Goal: Transaction & Acquisition: Purchase product/service

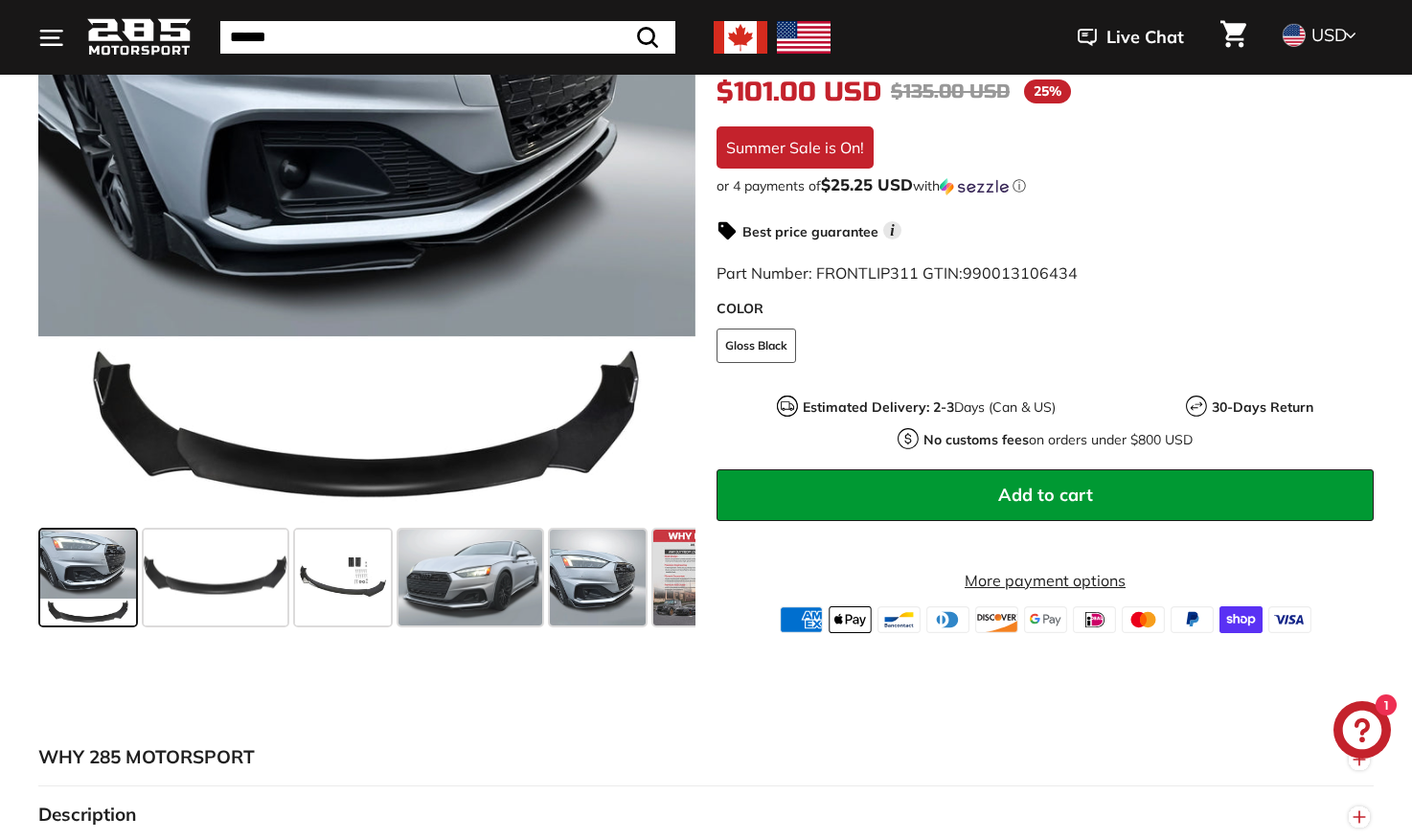
scroll to position [479, 0]
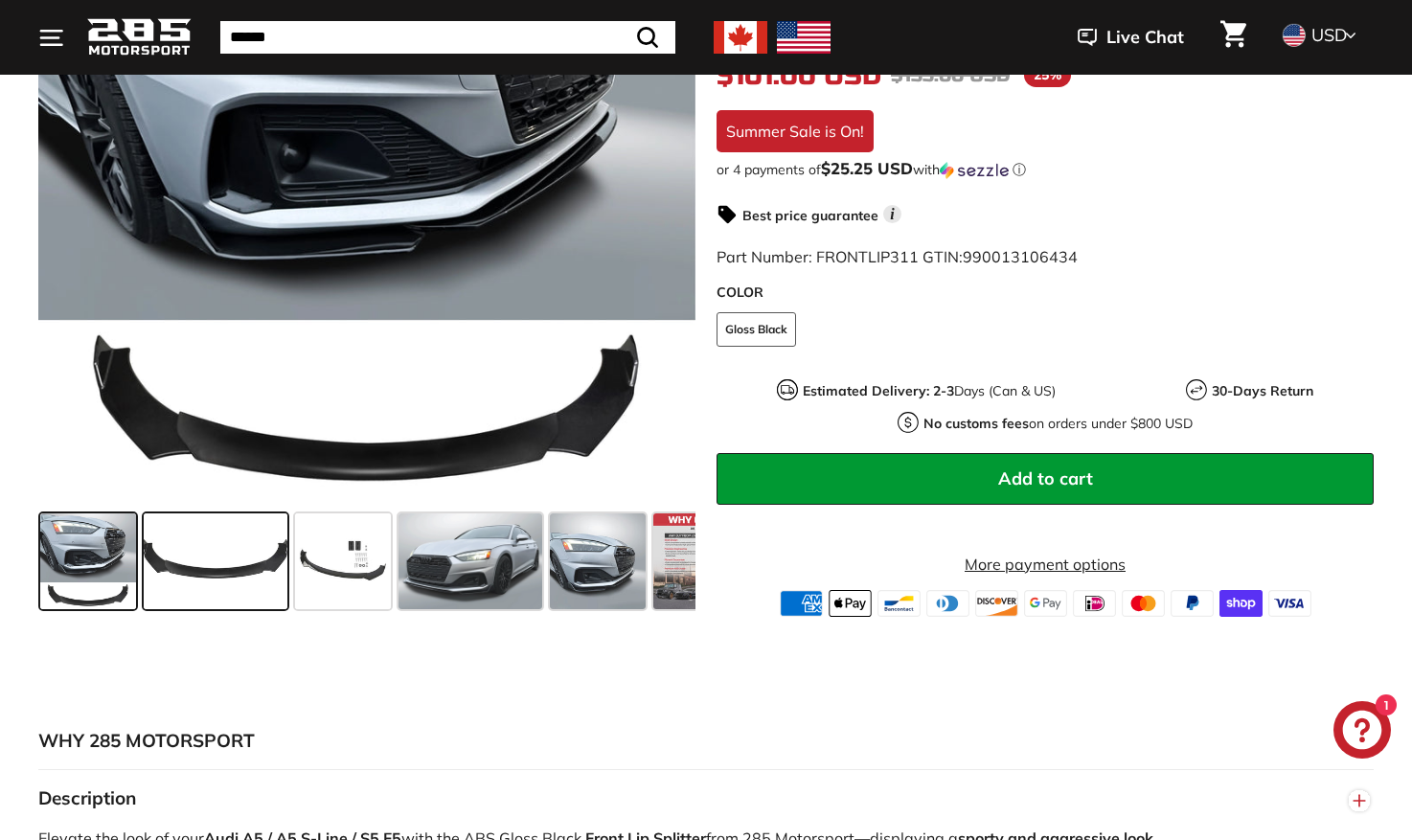
click at [227, 573] on span at bounding box center [215, 560] width 144 height 96
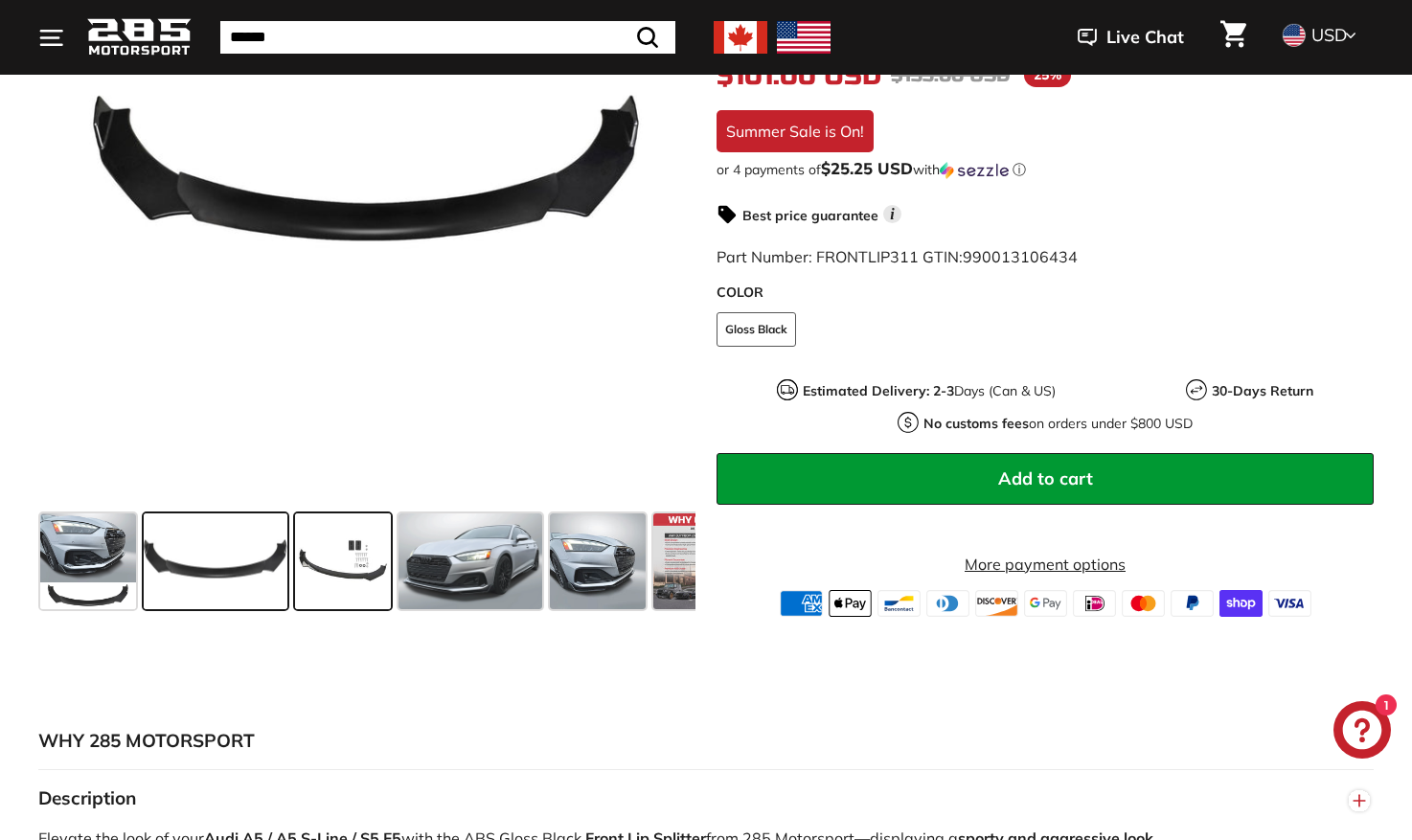
click at [331, 559] on span at bounding box center [342, 560] width 96 height 96
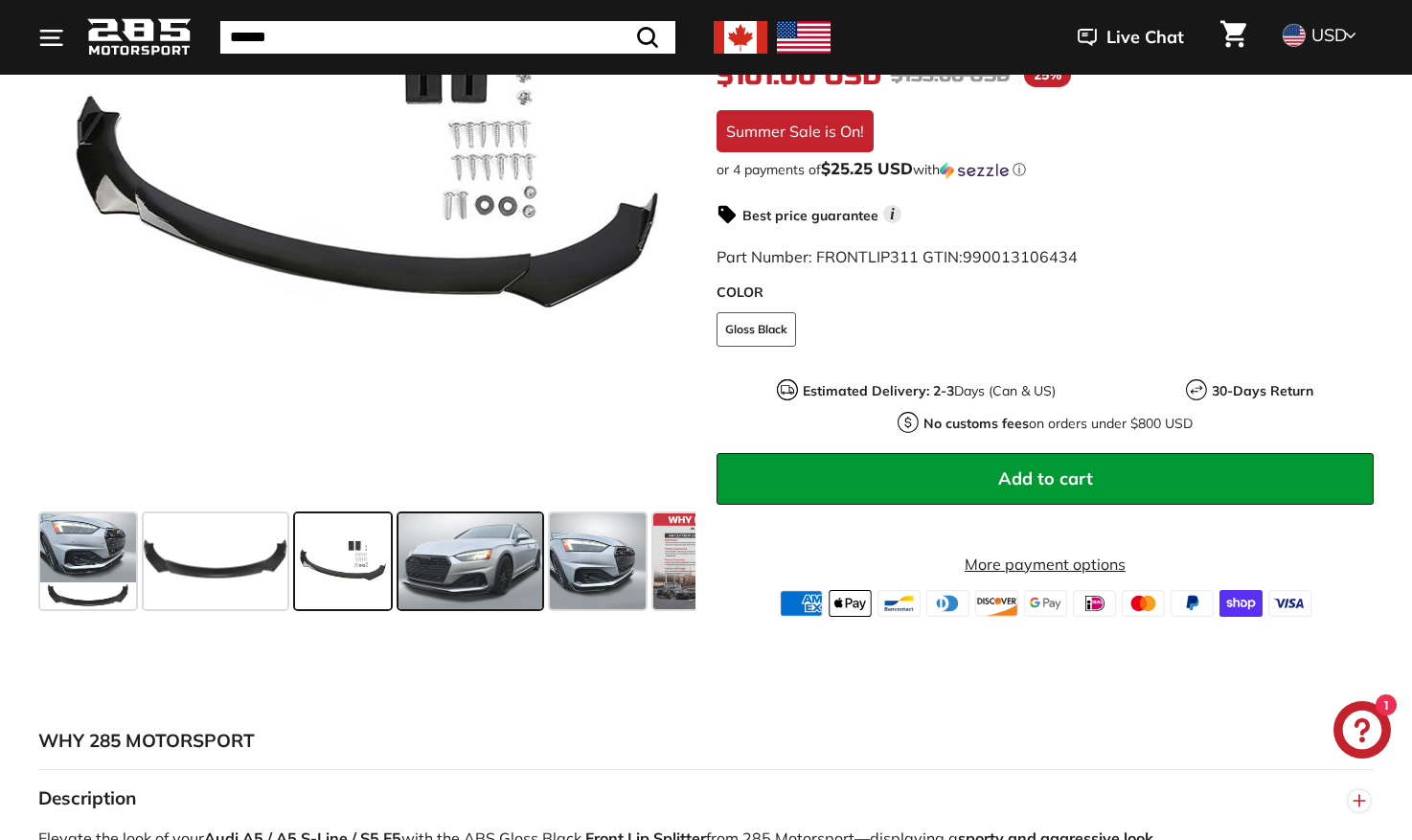
click at [424, 582] on span at bounding box center [469, 560] width 144 height 96
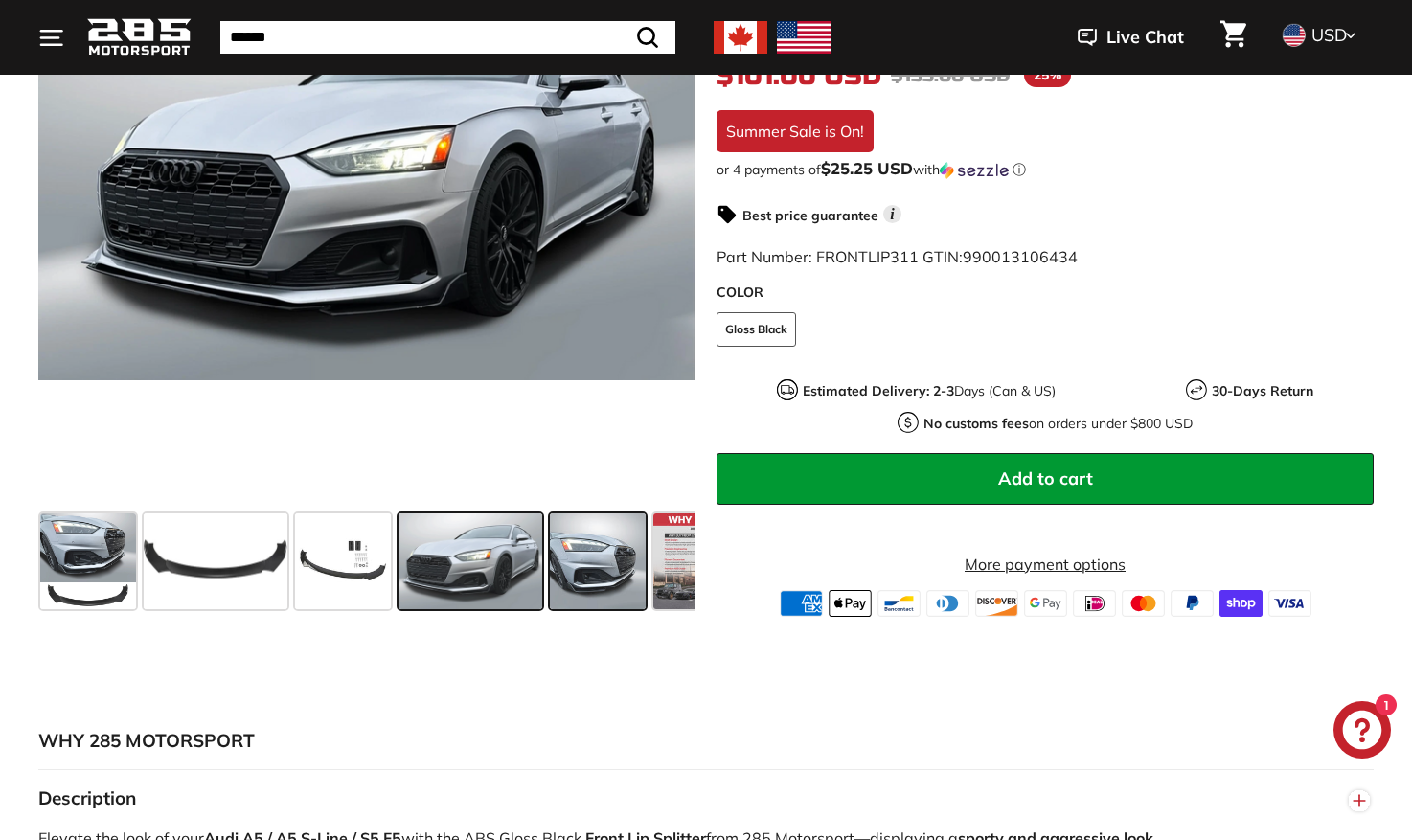
click at [577, 550] on span at bounding box center [597, 560] width 96 height 96
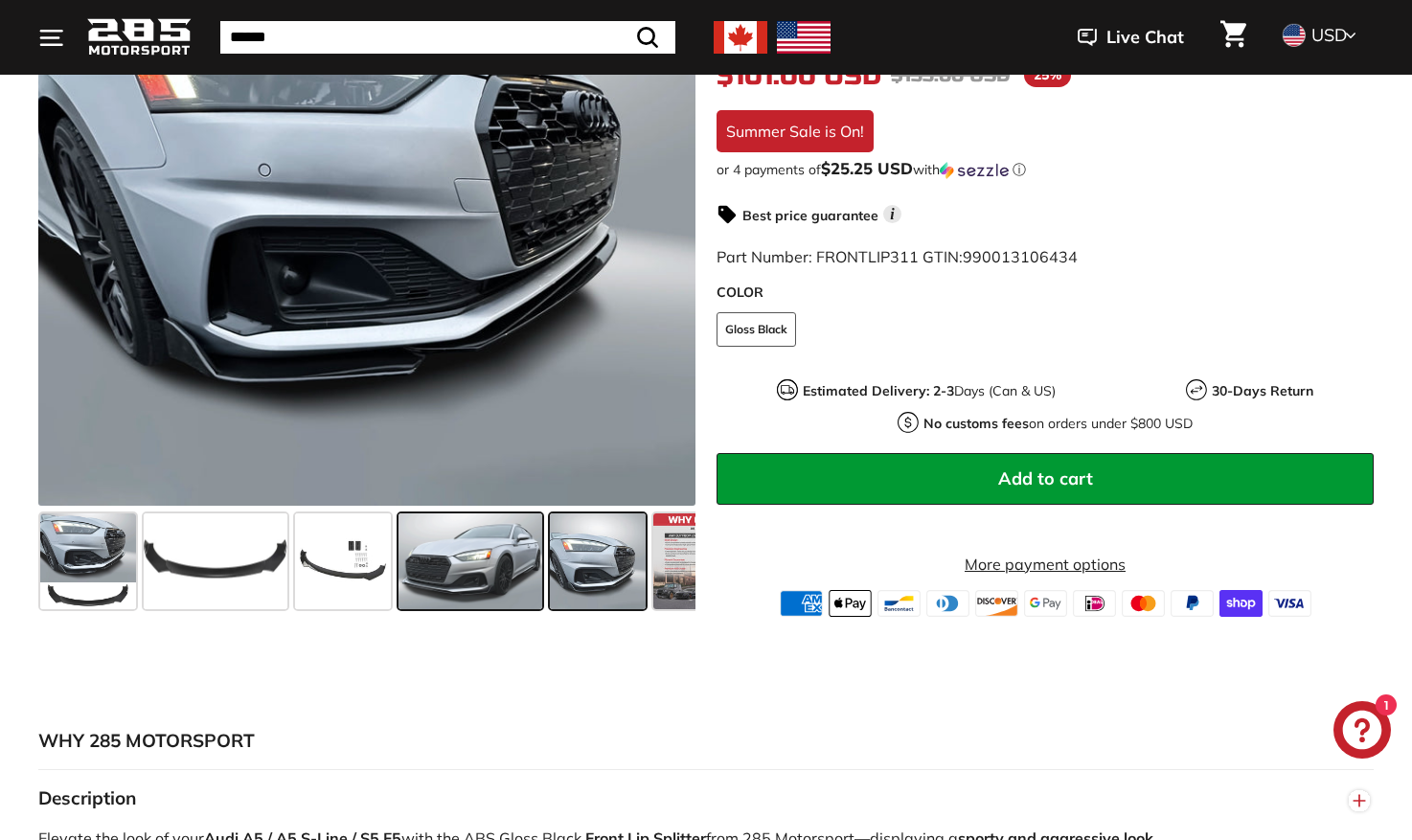
click at [422, 556] on span at bounding box center [469, 560] width 144 height 96
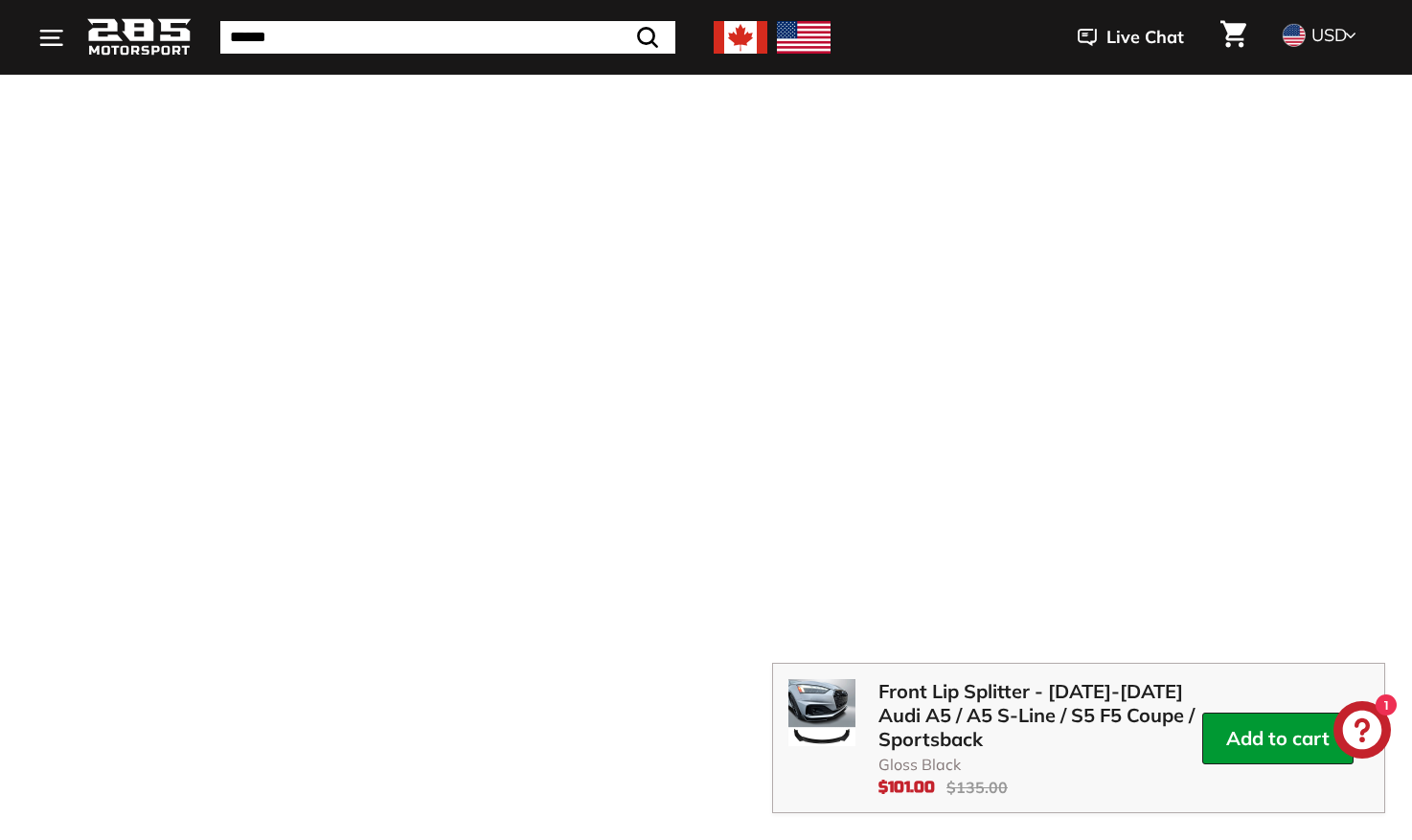
scroll to position [1723, 0]
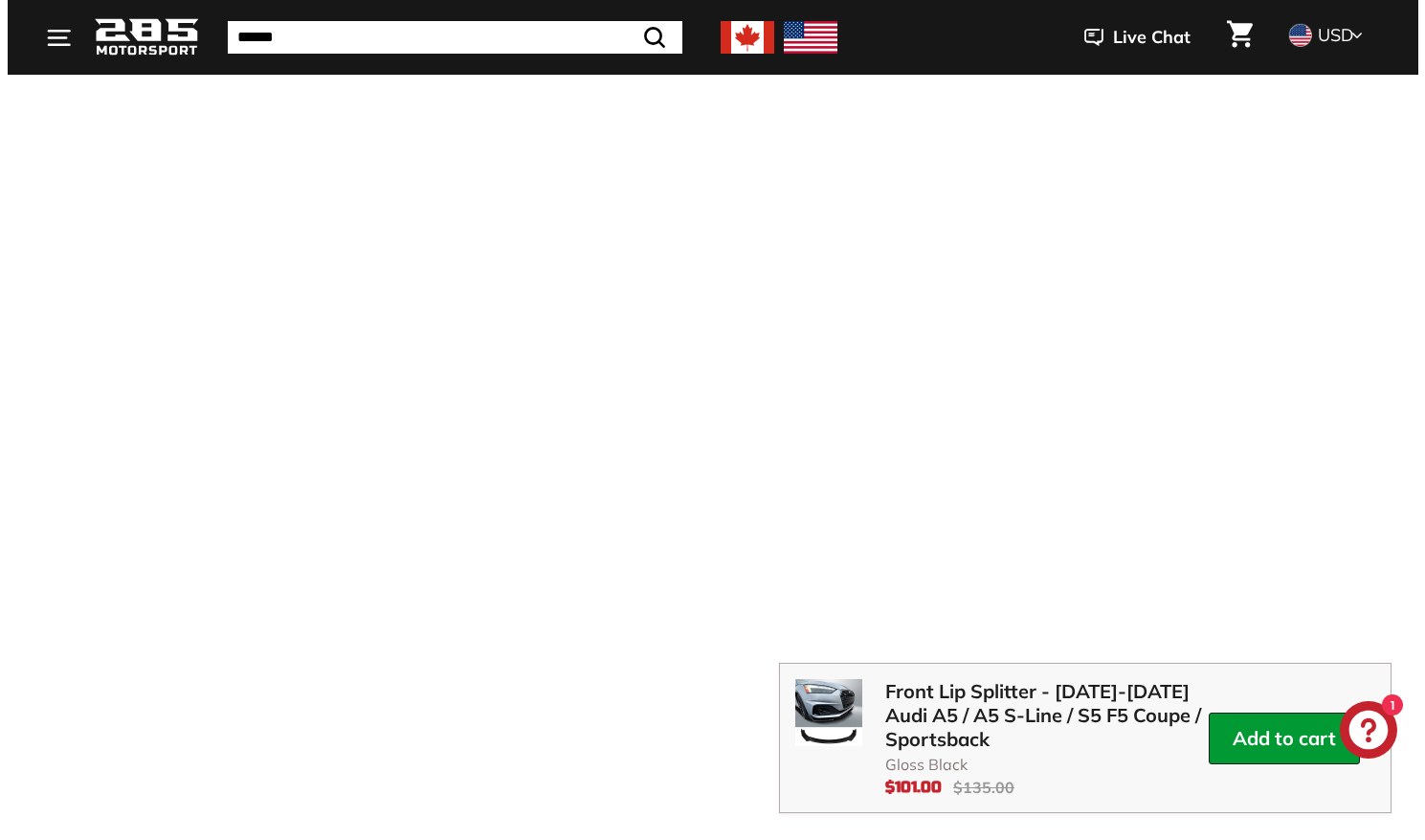
scroll to position [1731, 0]
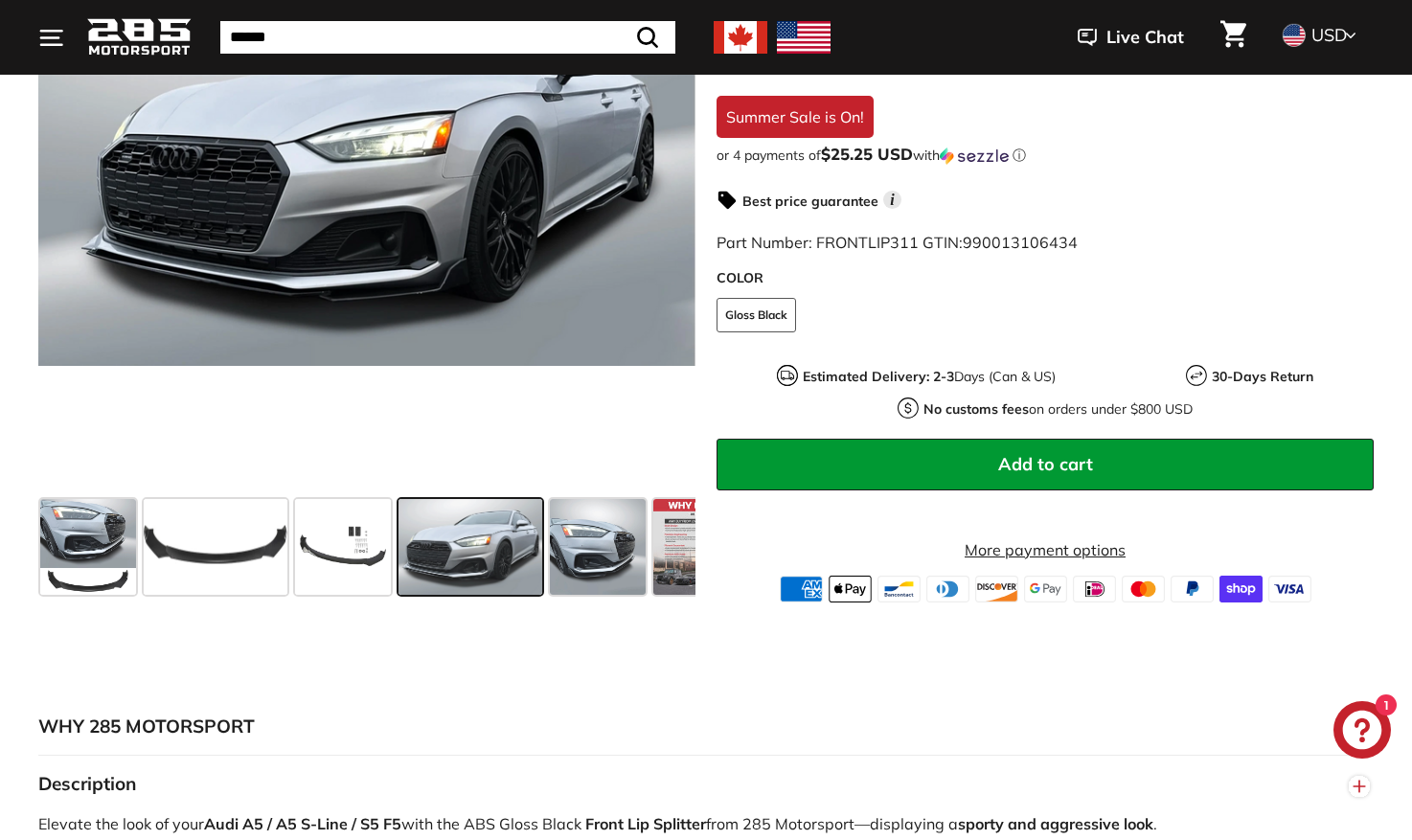
scroll to position [383, 0]
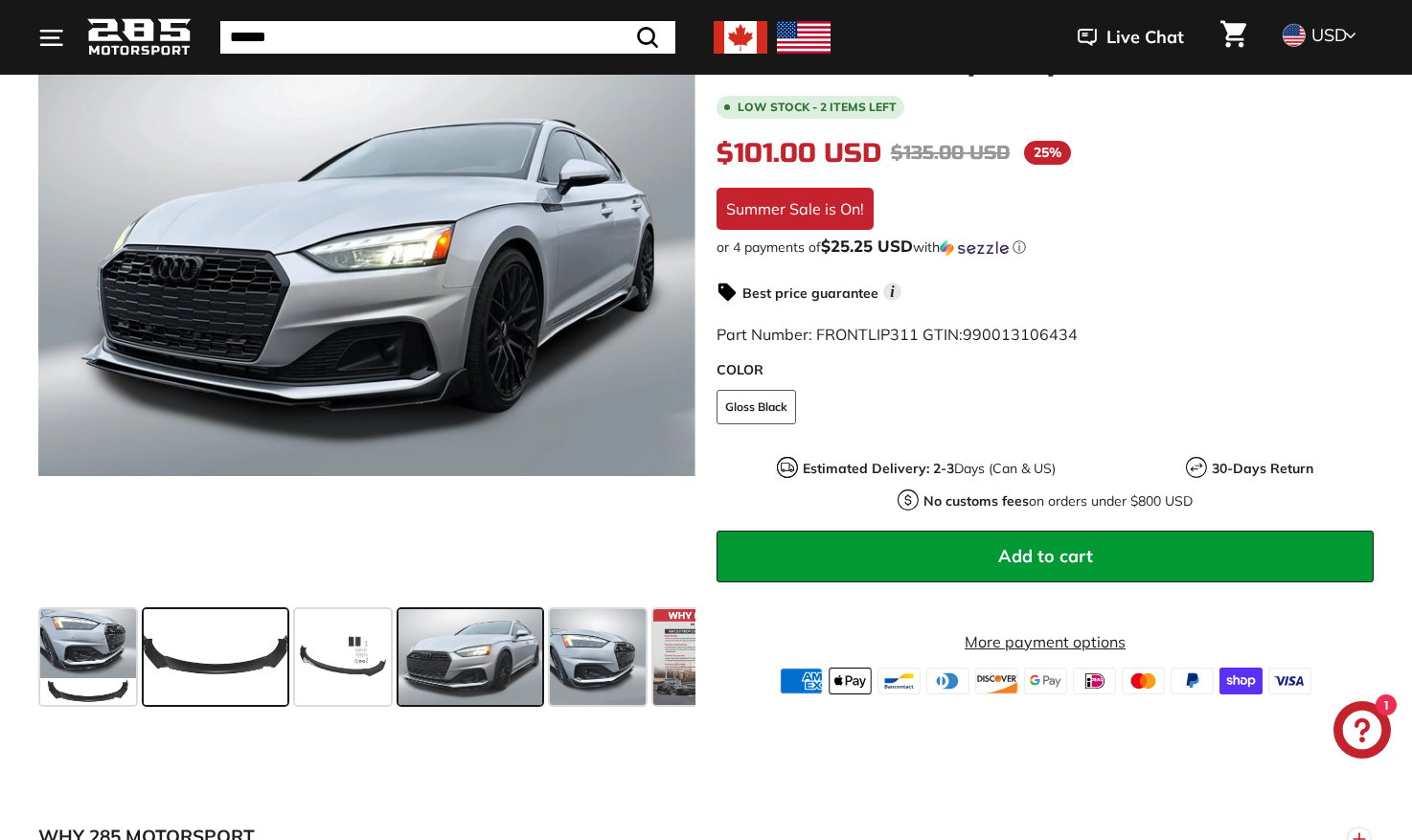
click at [220, 668] on span at bounding box center [215, 657] width 144 height 96
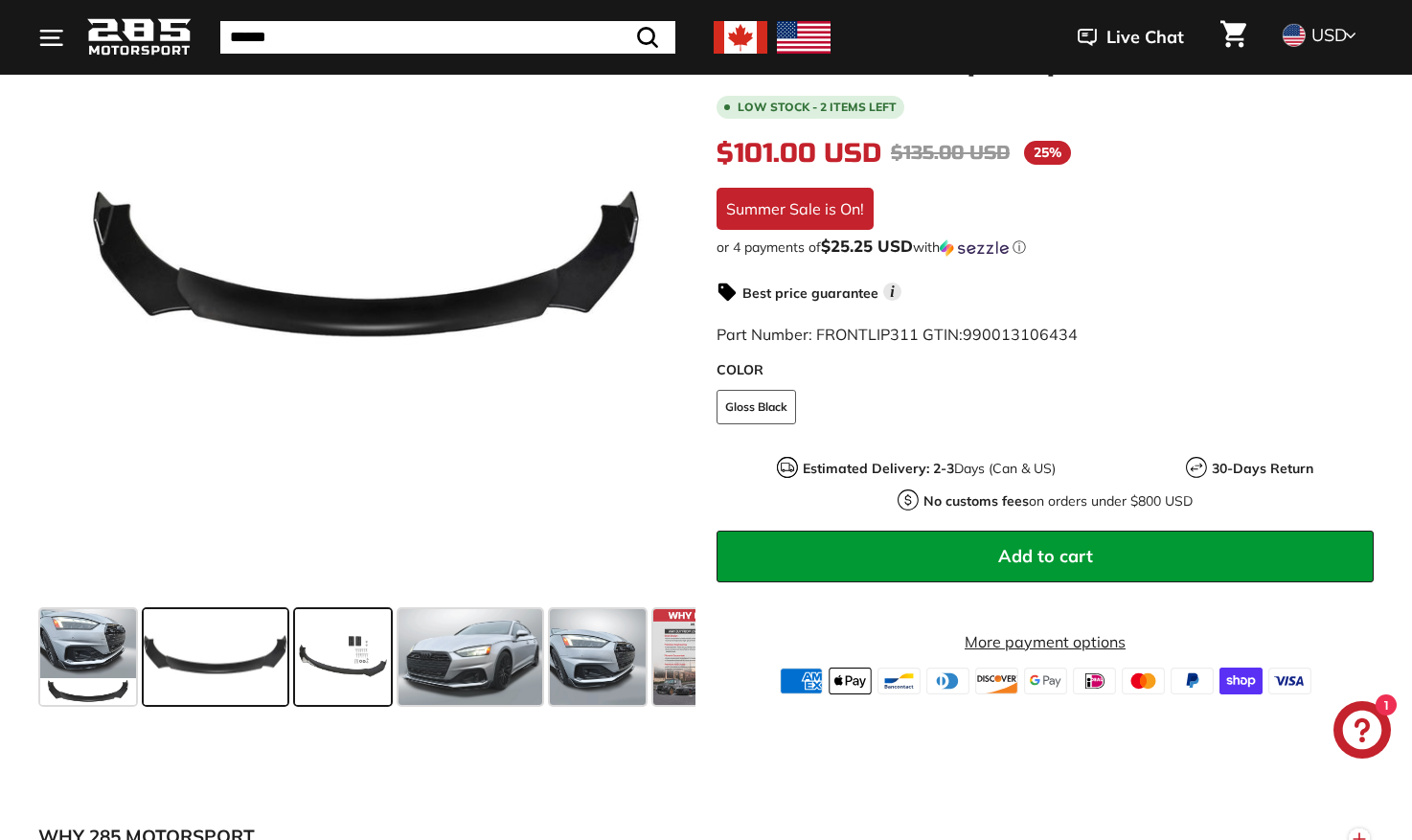
click at [336, 669] on span at bounding box center [342, 657] width 96 height 96
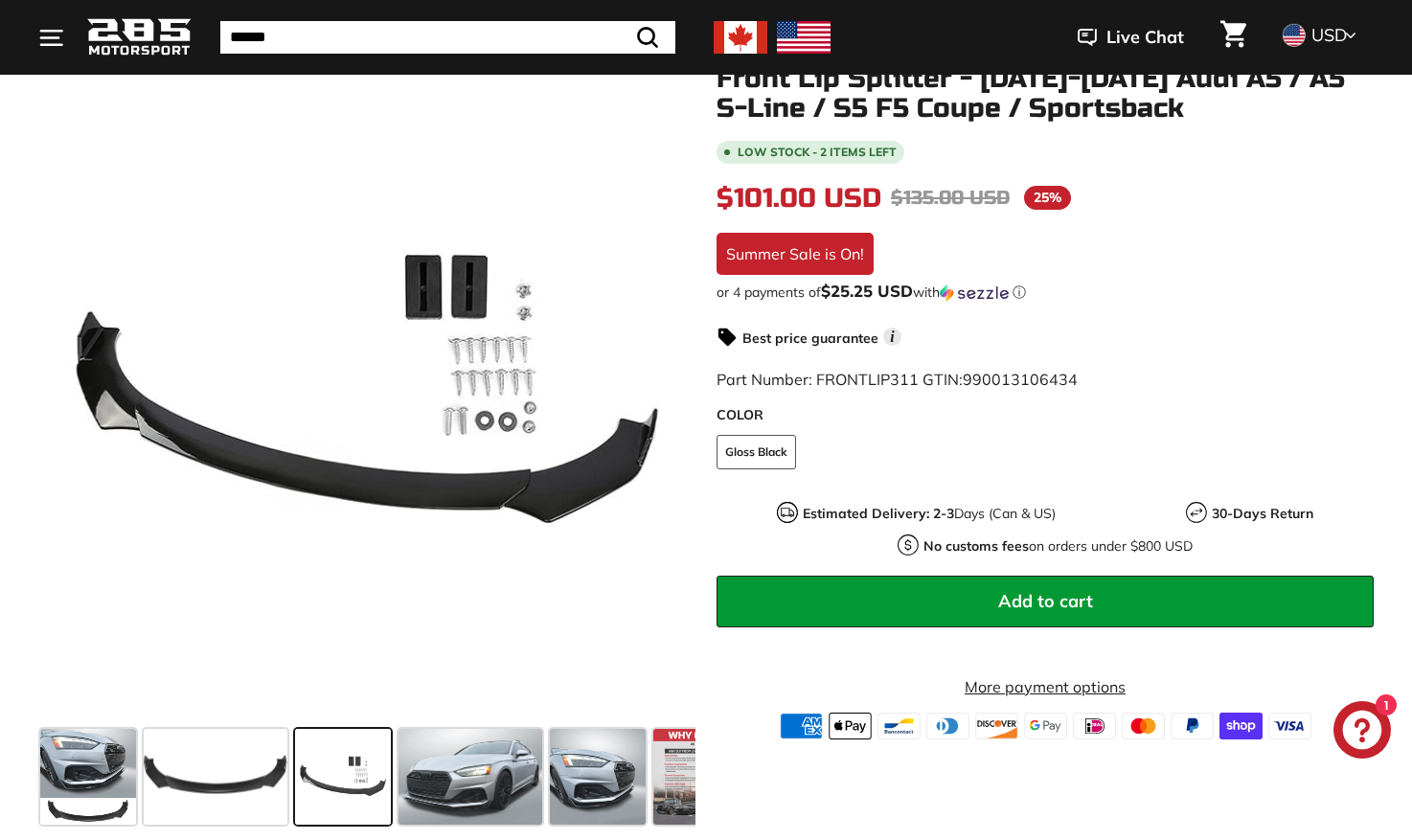
scroll to position [287, 0]
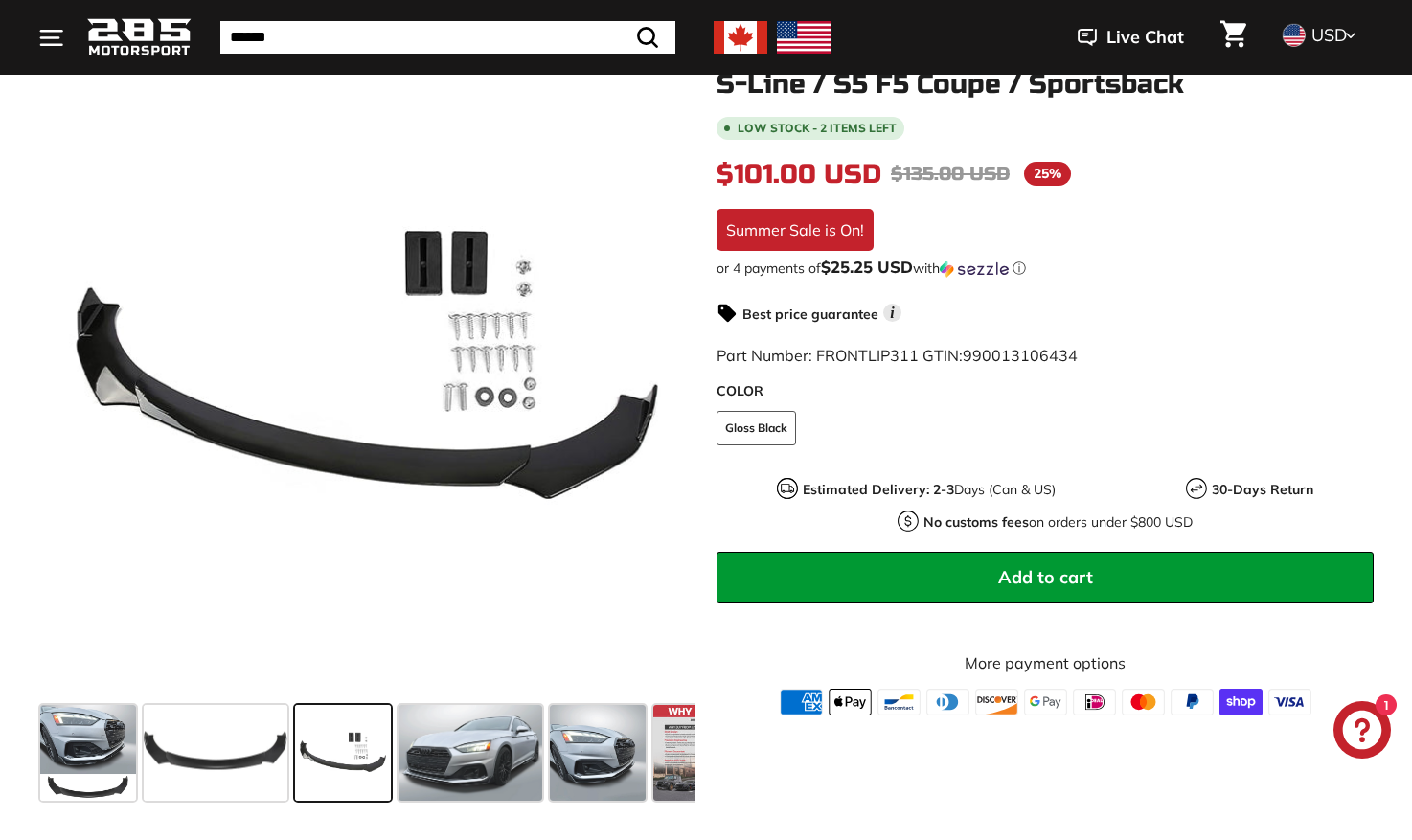
click at [1065, 571] on span "Add to cart" at bounding box center [1045, 576] width 95 height 22
